Goal: Task Accomplishment & Management: Manage account settings

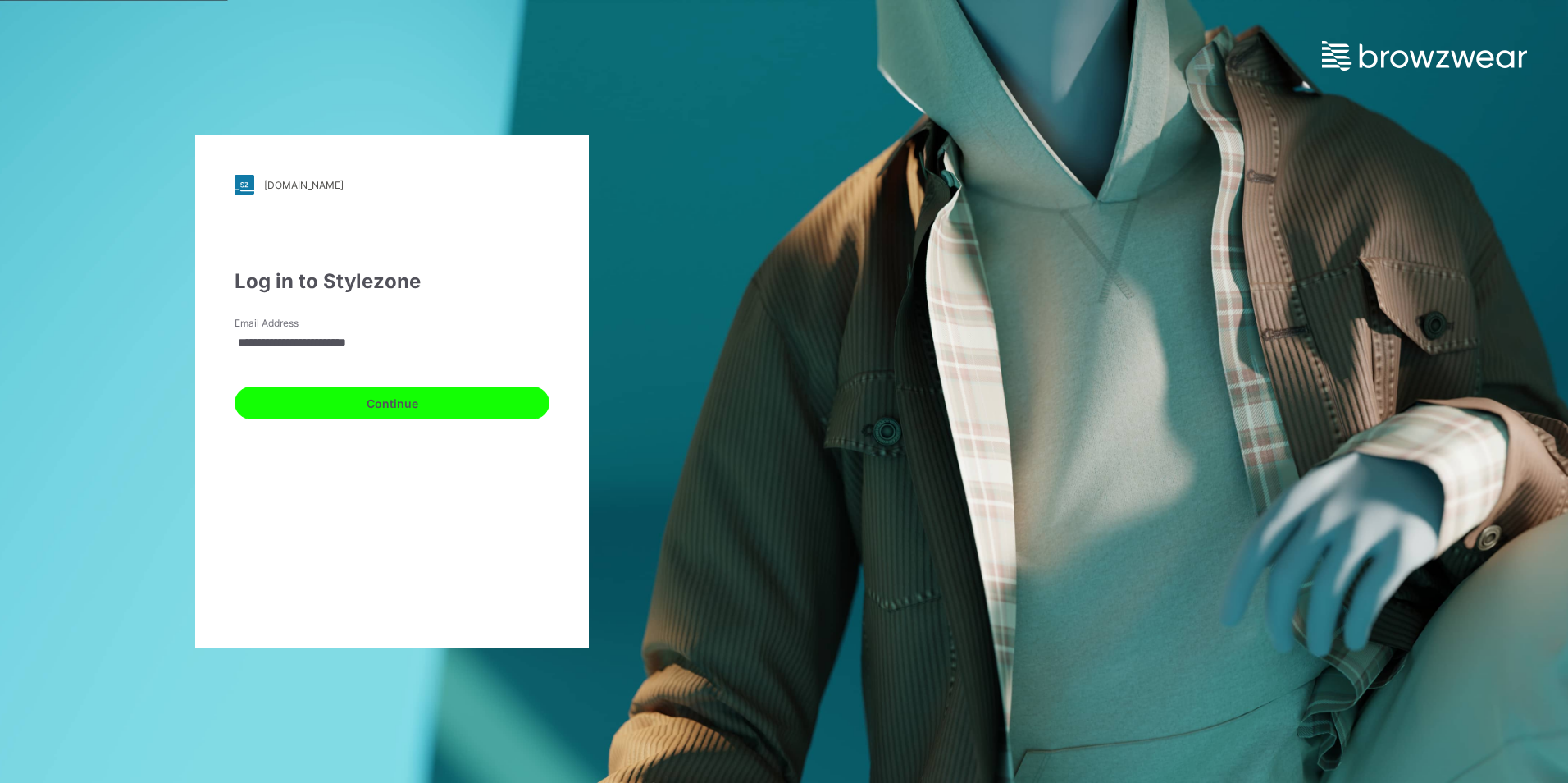
click at [312, 407] on button "Continue" at bounding box center [392, 403] width 315 height 32
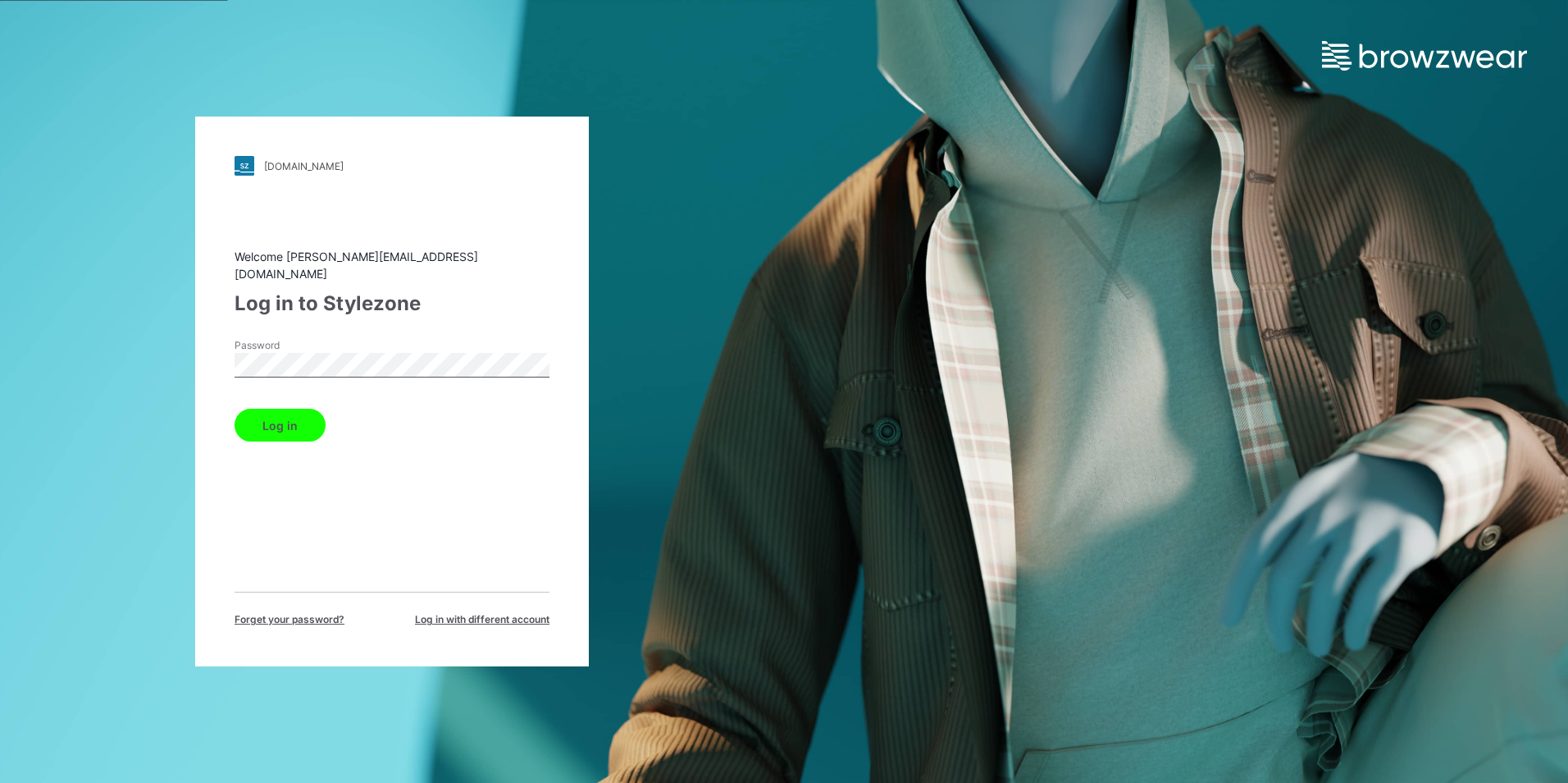
click at [148, 351] on div "[DOMAIN_NAME] Loading... Welcome [PERSON_NAME][EMAIL_ADDRESS][DOMAIN_NAME] Log …" at bounding box center [392, 391] width 784 height 783
click at [373, 315] on div "Welcome [PERSON_NAME][EMAIL_ADDRESS][DOMAIN_NAME] Log in to Stylezone Password …" at bounding box center [392, 437] width 315 height 379
click at [274, 409] on button "Log in" at bounding box center [279, 425] width 91 height 32
click at [276, 414] on button "Log in" at bounding box center [279, 425] width 91 height 32
click at [276, 414] on div "Log in" at bounding box center [392, 422] width 315 height 40
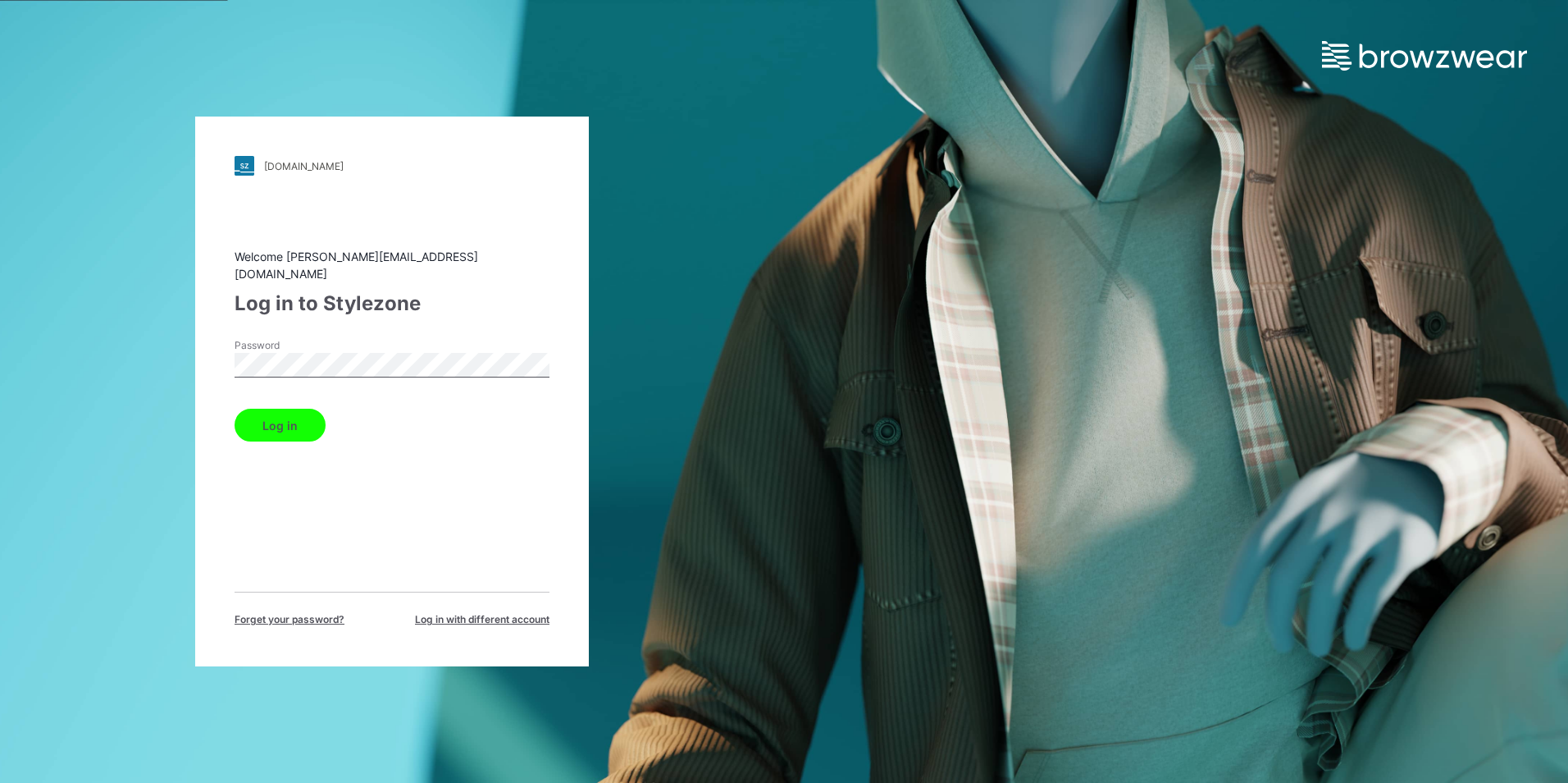
click at [234, 409] on button "Log in" at bounding box center [279, 425] width 91 height 32
